Goal: Transaction & Acquisition: Purchase product/service

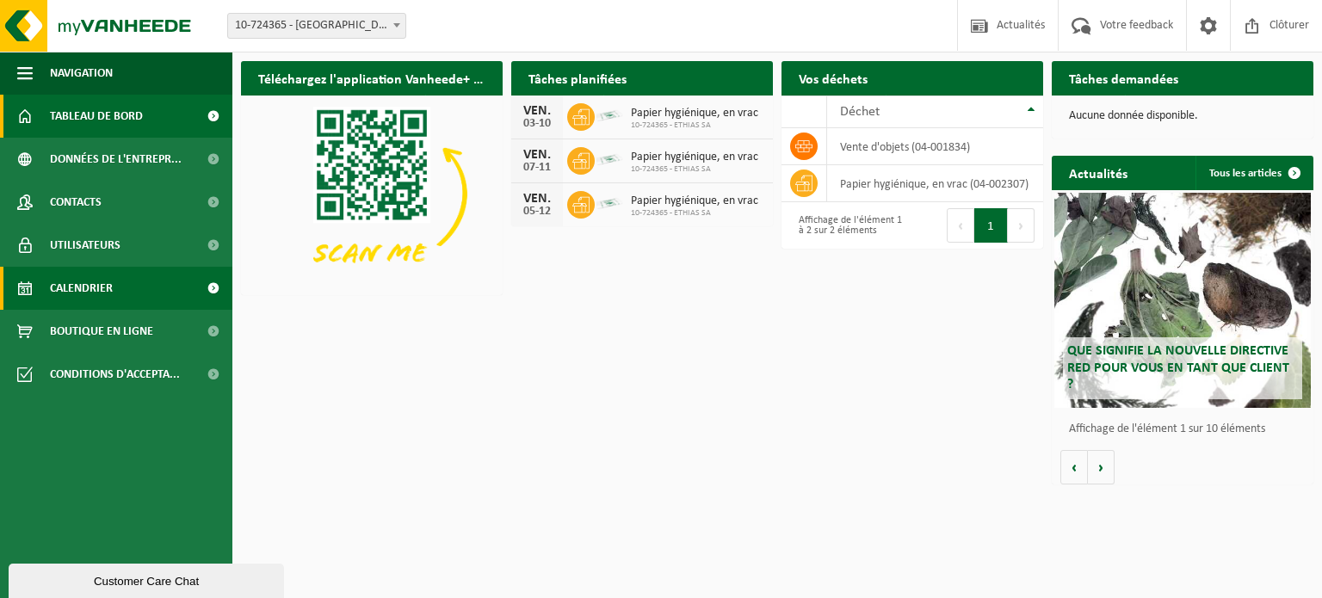
click at [145, 283] on link "Calendrier" at bounding box center [116, 288] width 232 height 43
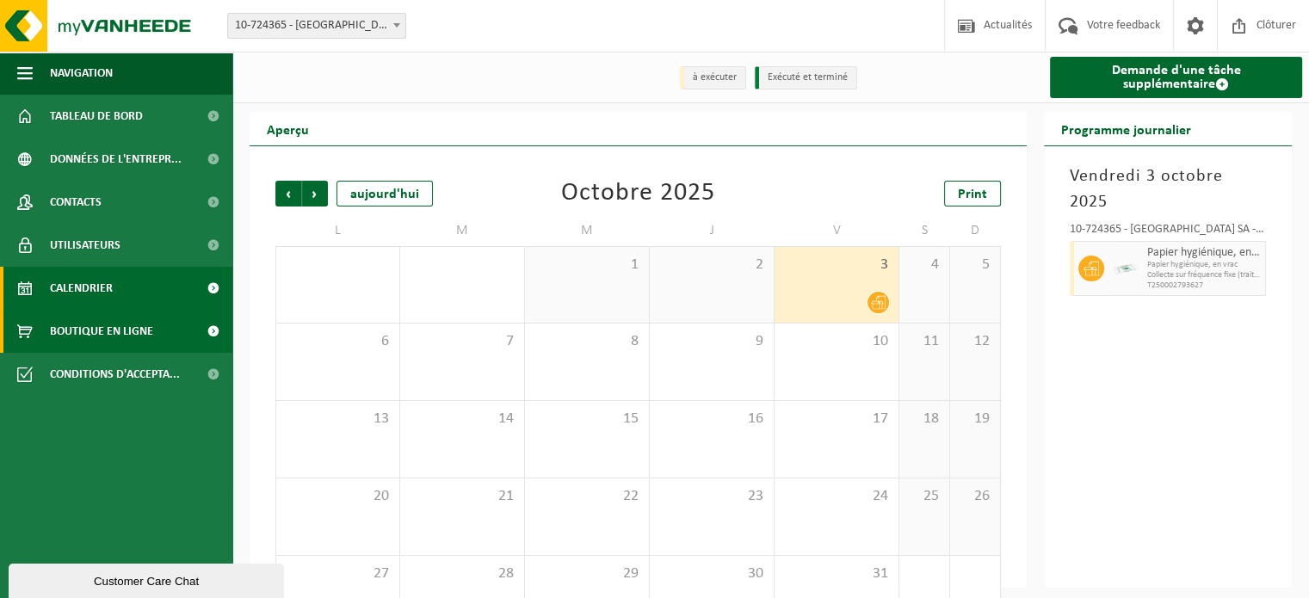
click at [115, 334] on span "Boutique en ligne" at bounding box center [101, 331] width 103 height 43
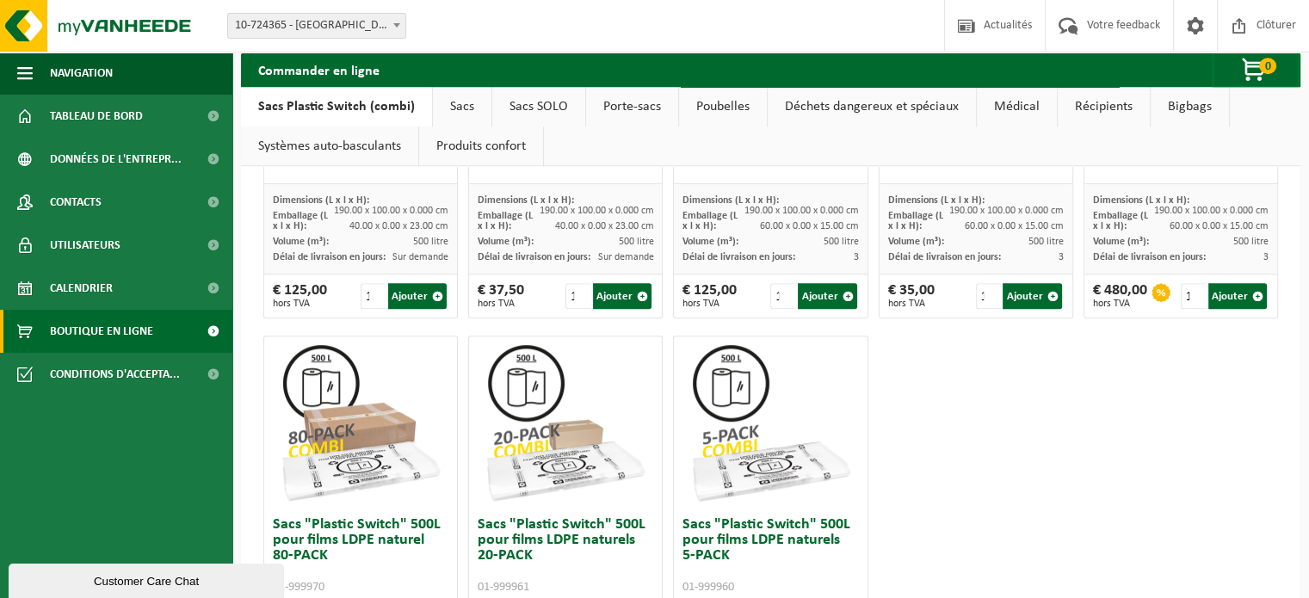
scroll to position [779, 0]
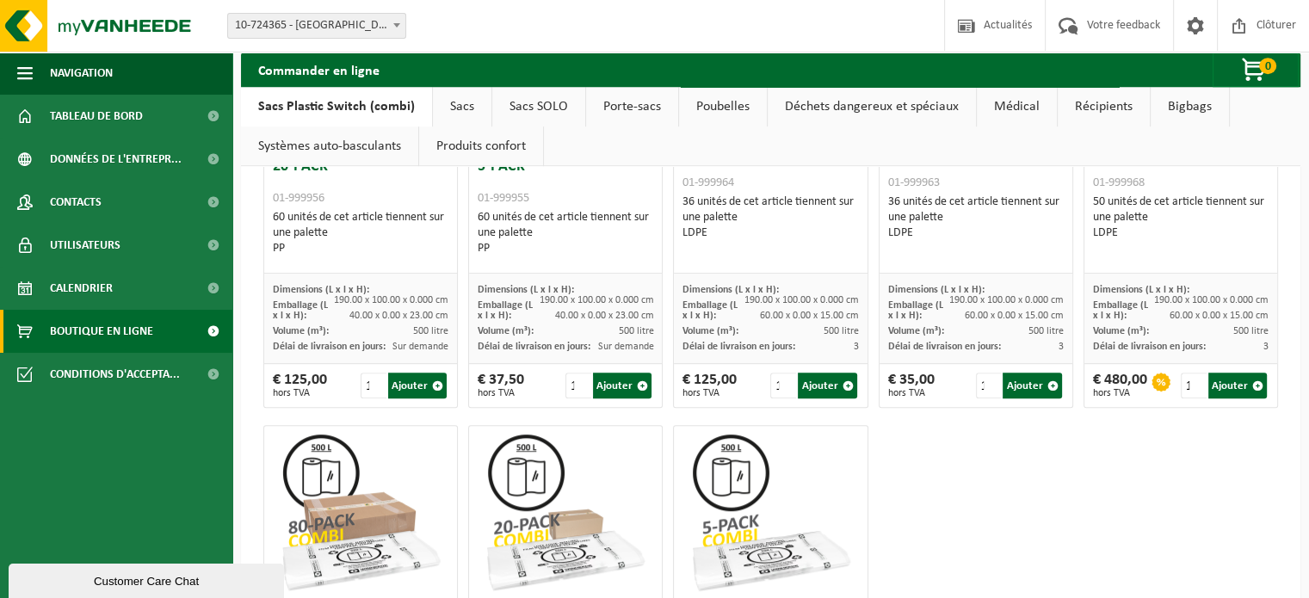
click at [454, 113] on link "Sacs" at bounding box center [462, 107] width 59 height 40
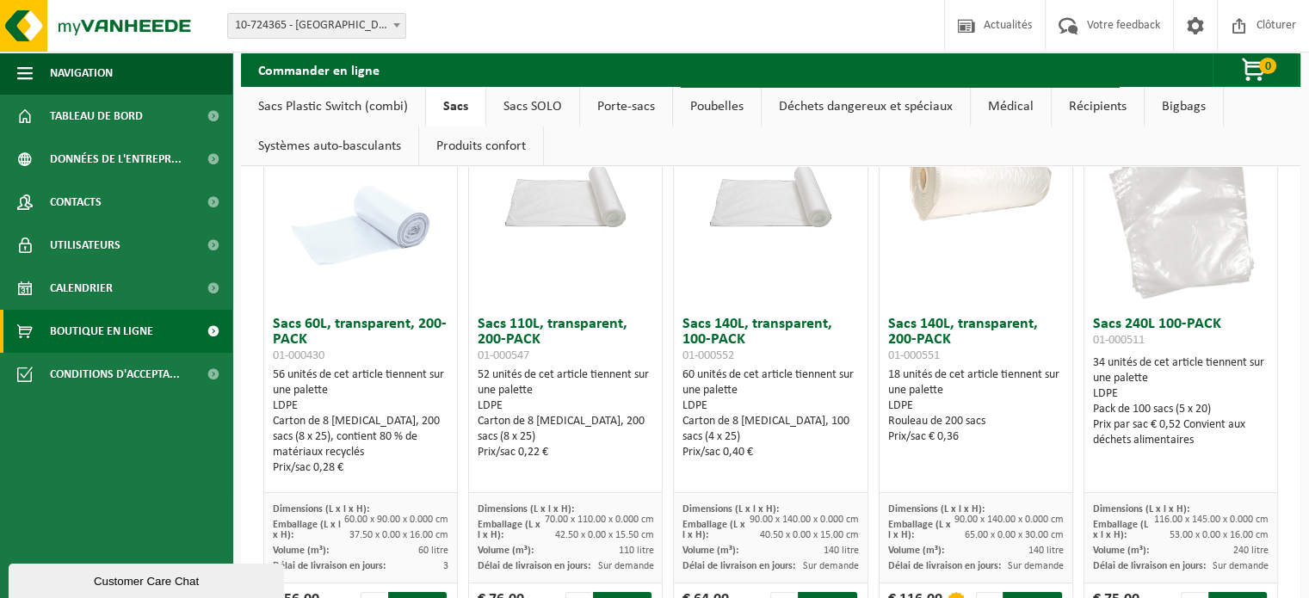
scroll to position [0, 0]
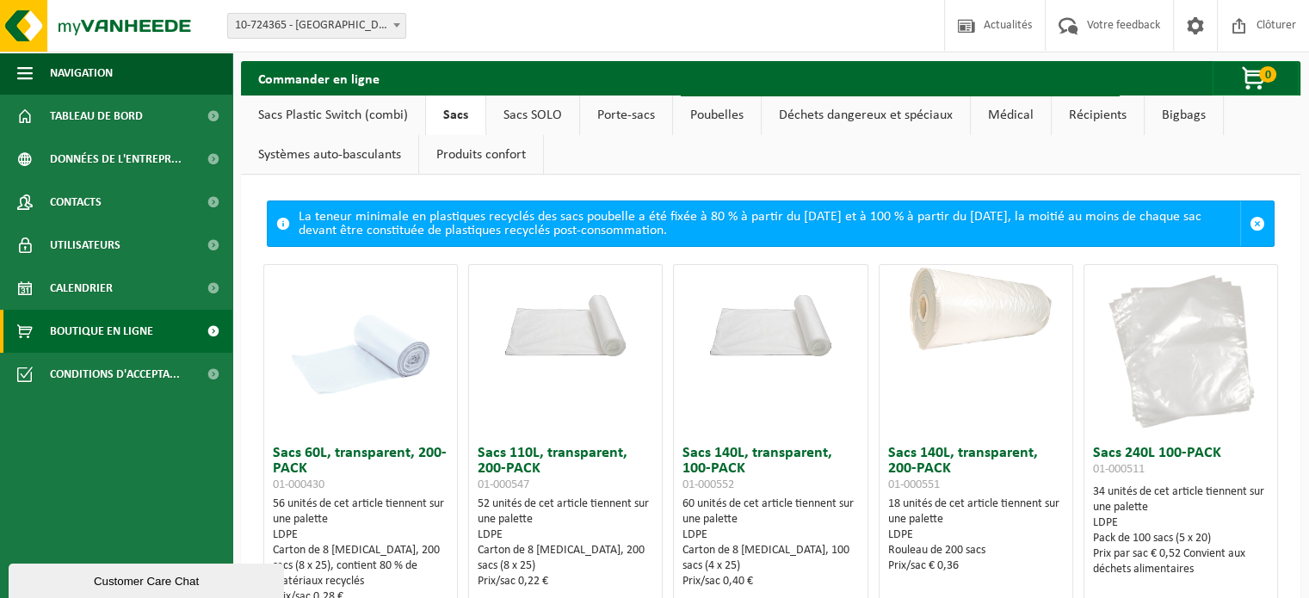
click at [513, 112] on link "Sacs SOLO" at bounding box center [532, 116] width 93 height 40
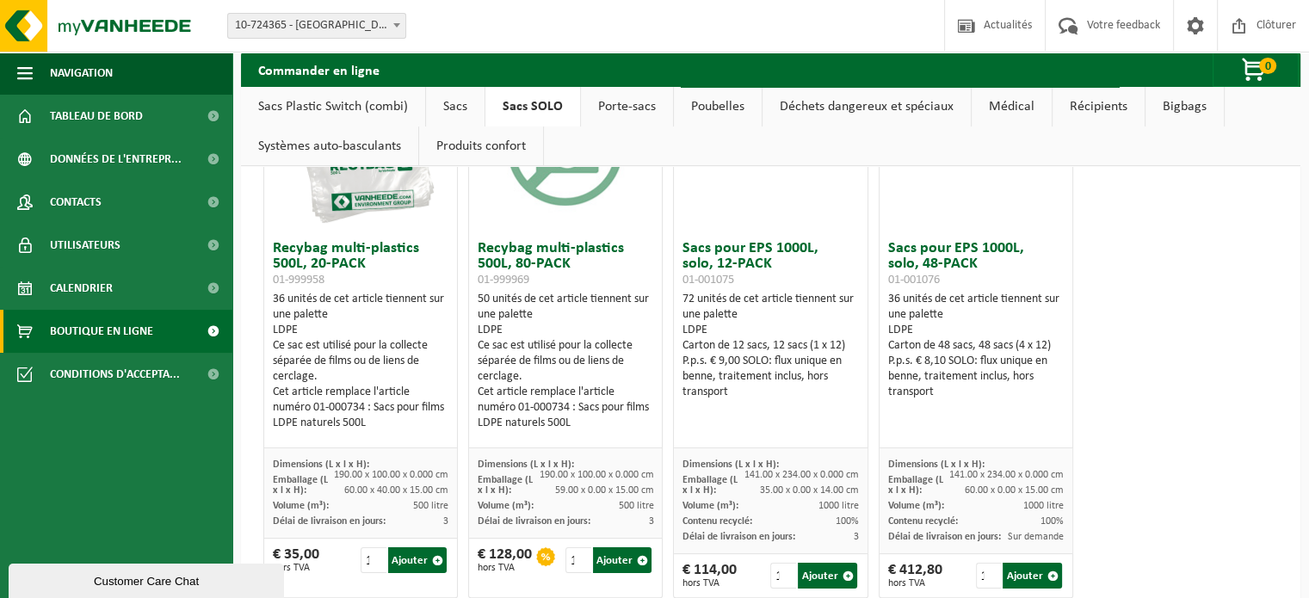
scroll to position [258, 0]
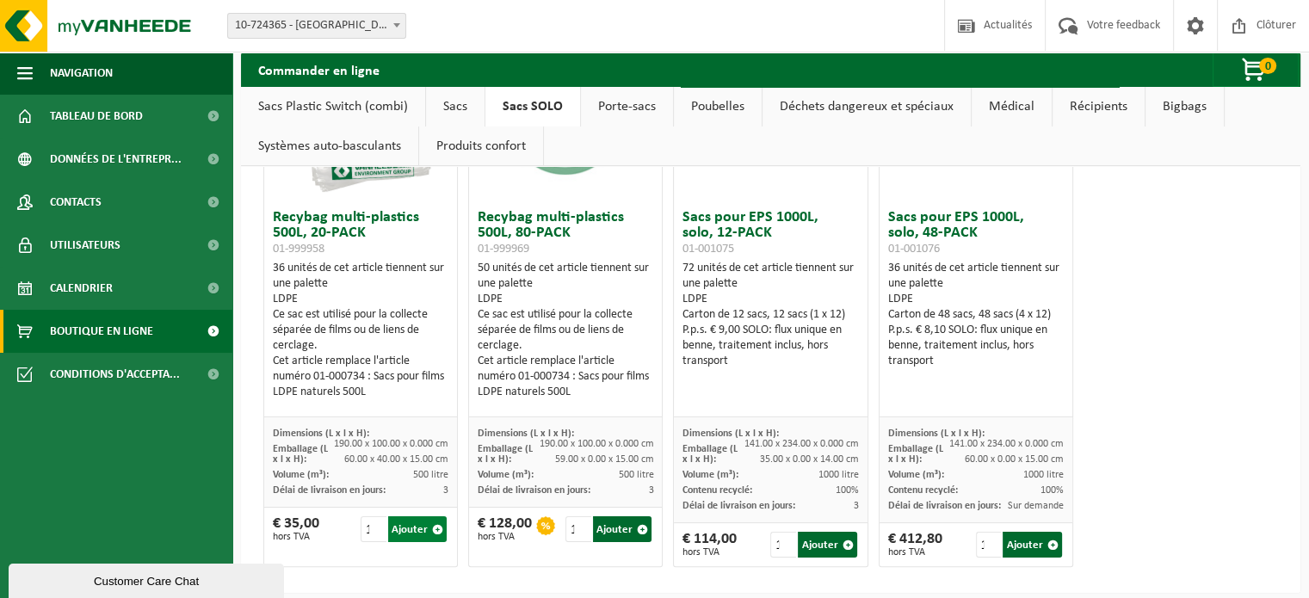
click at [427, 528] on button "Ajouter" at bounding box center [417, 530] width 59 height 26
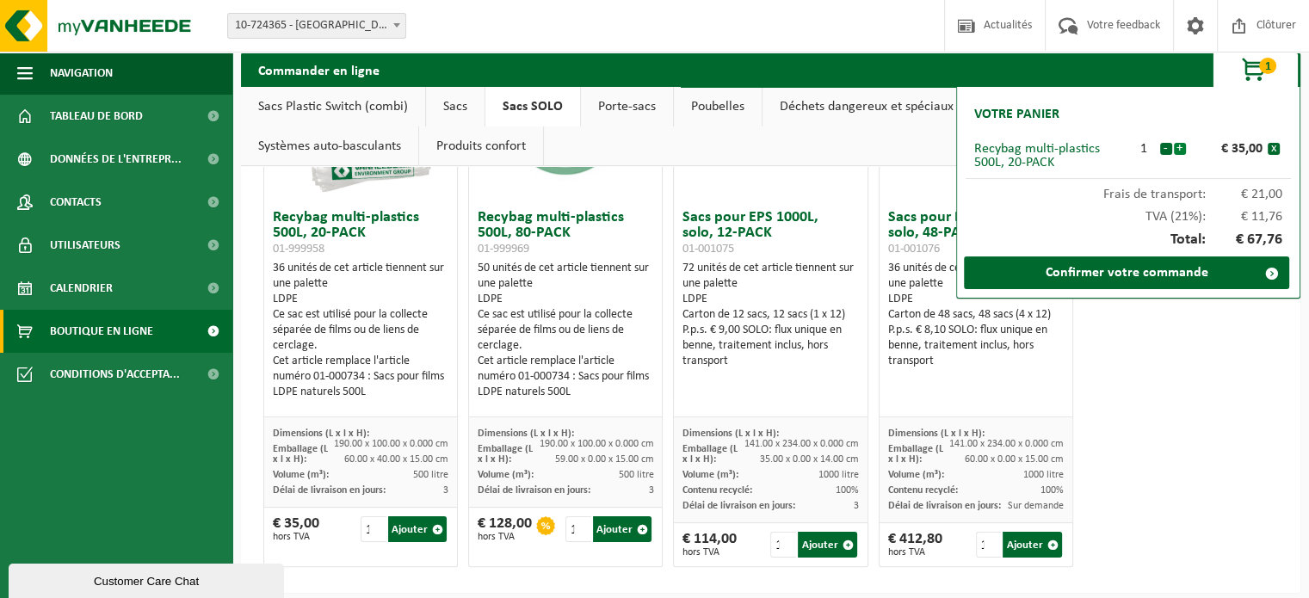
click at [1181, 147] on button "+" at bounding box center [1180, 149] width 12 height 12
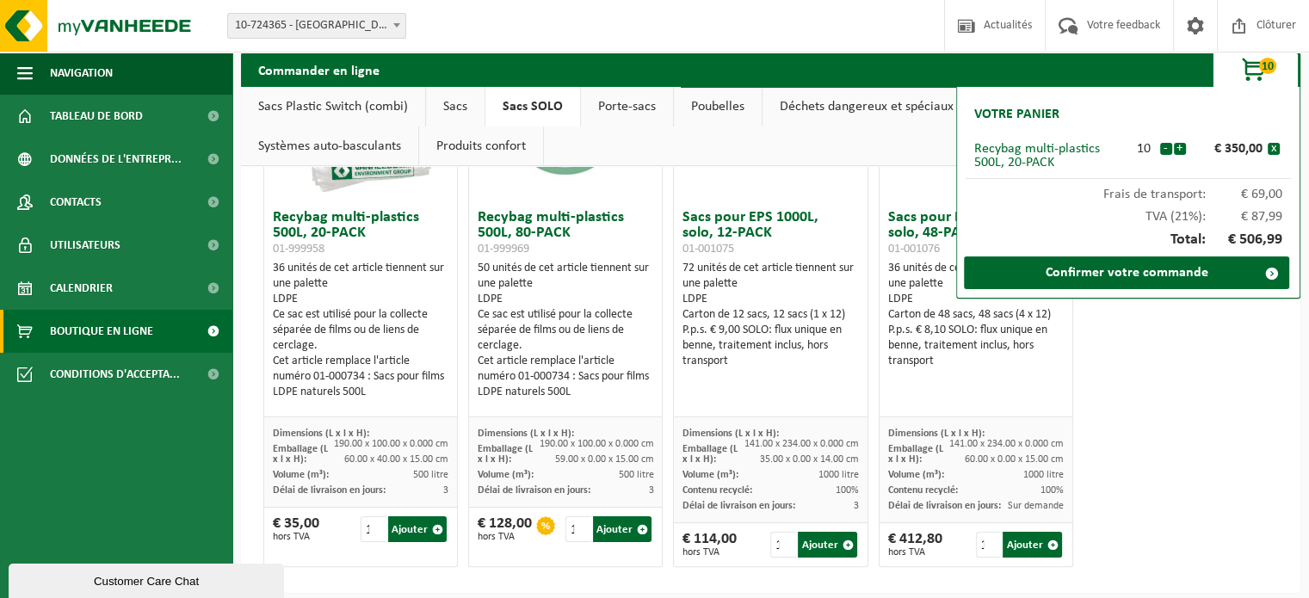
click at [1181, 147] on button "+" at bounding box center [1180, 149] width 12 height 12
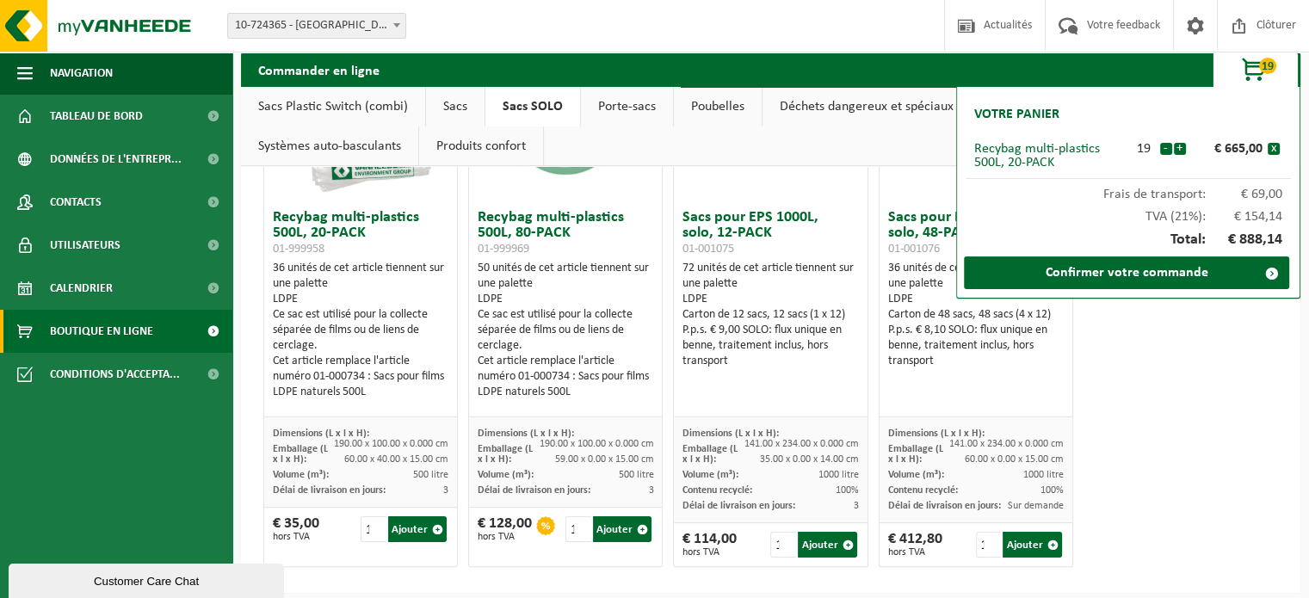
click at [1181, 147] on button "+" at bounding box center [1180, 149] width 12 height 12
click at [1123, 271] on link "Confirmer votre commande" at bounding box center [1126, 273] width 325 height 33
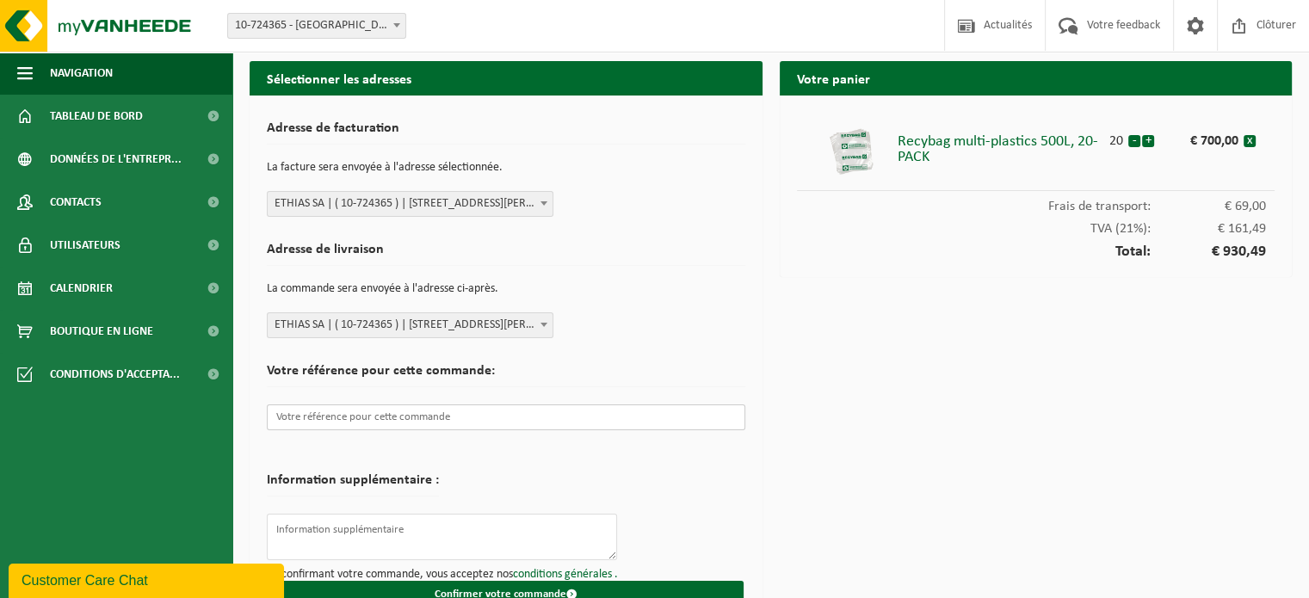
click at [703, 417] on input "text" at bounding box center [506, 418] width 479 height 26
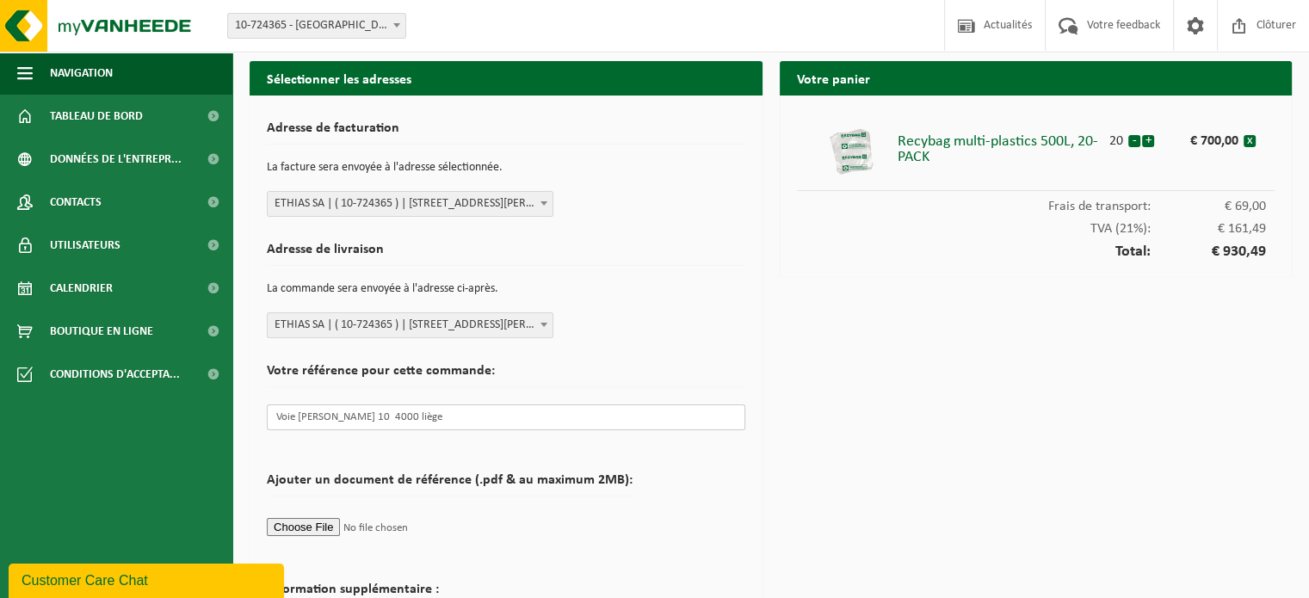
scroll to position [141, 0]
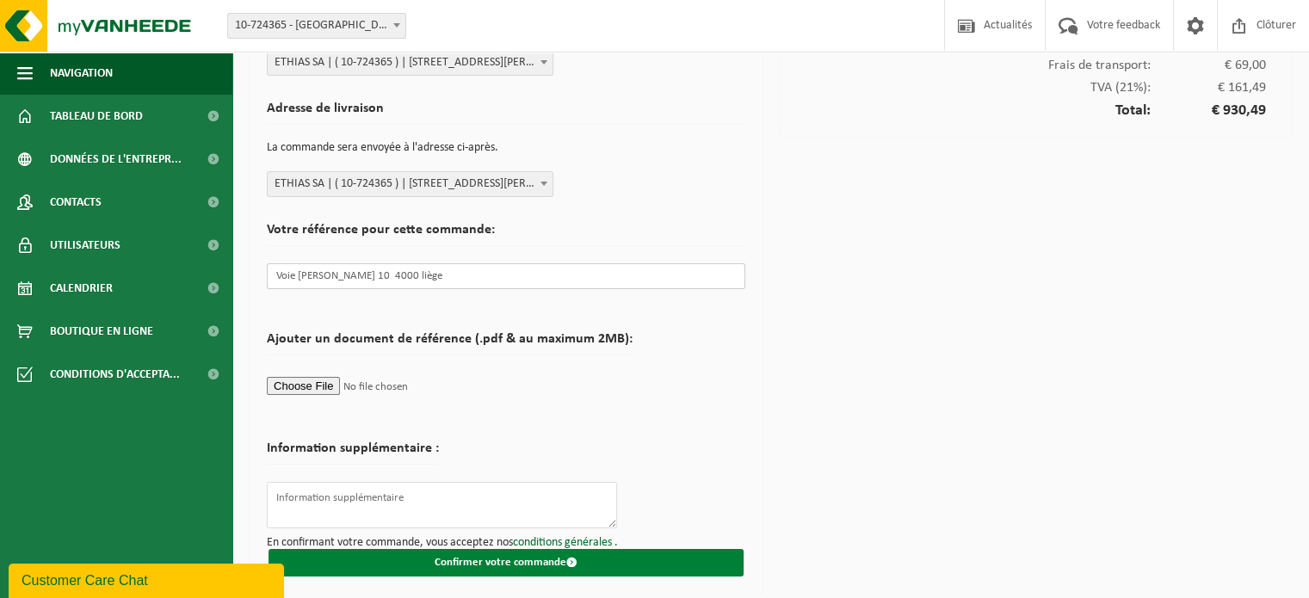
type input "Voie Gisèle Halimi 10 4000 liège"
click at [492, 565] on button "Confirmer votre commande" at bounding box center [506, 563] width 475 height 28
